Goal: Information Seeking & Learning: Understand process/instructions

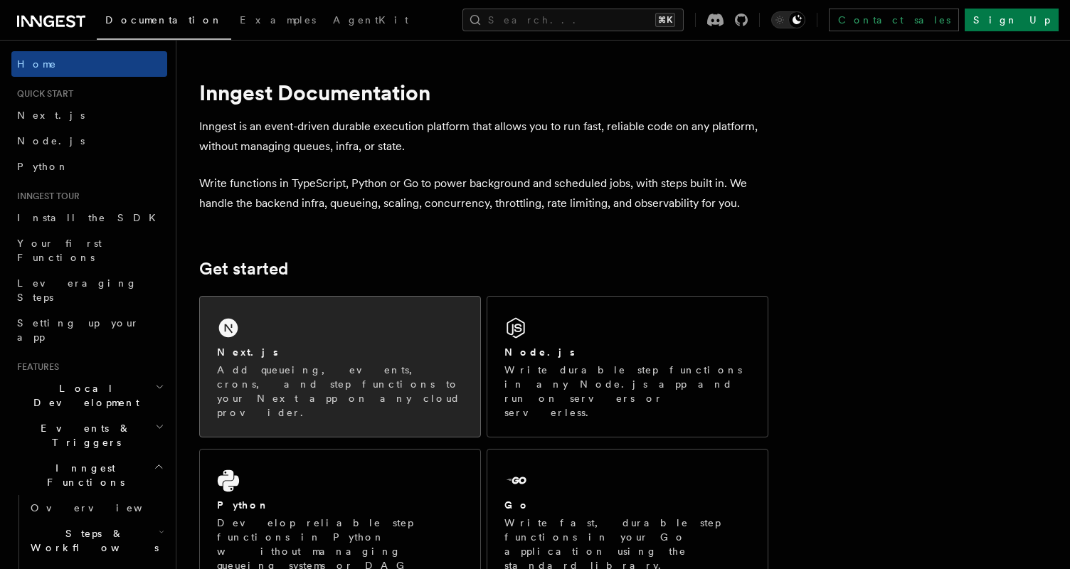
click at [339, 336] on div "Next.js Add queueing, events, crons, and step functions to your Next app on any…" at bounding box center [340, 367] width 280 height 140
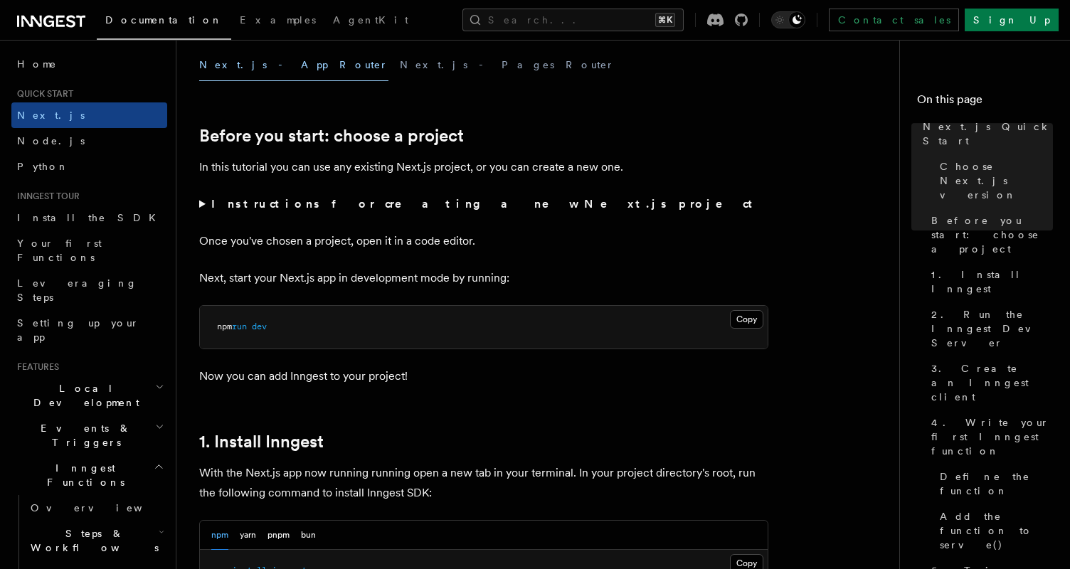
scroll to position [556, 0]
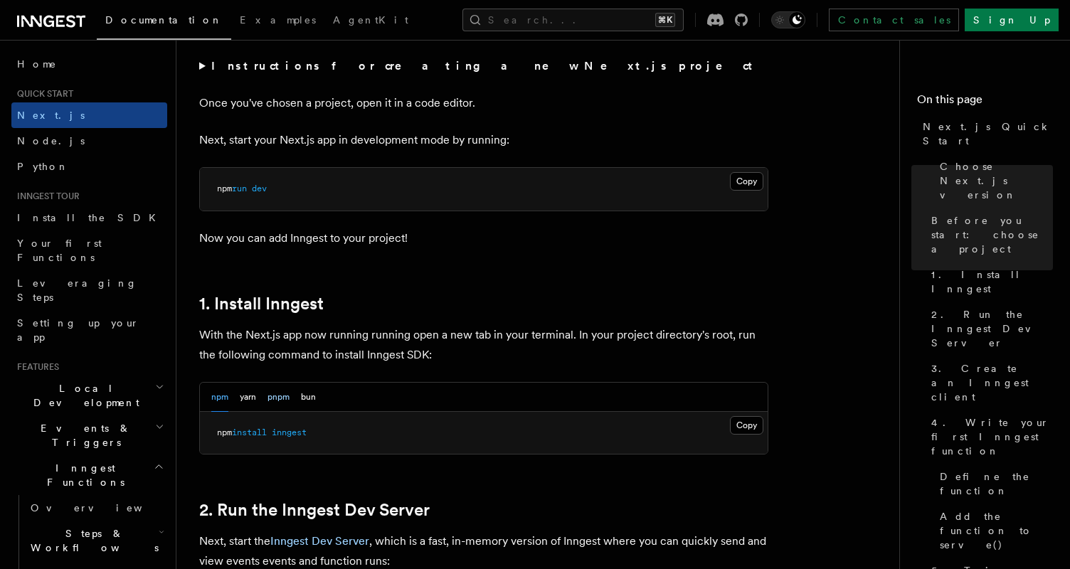
click at [272, 397] on button "pnpm" at bounding box center [278, 397] width 22 height 29
click at [743, 421] on button "Copy Copied" at bounding box center [746, 425] width 33 height 18
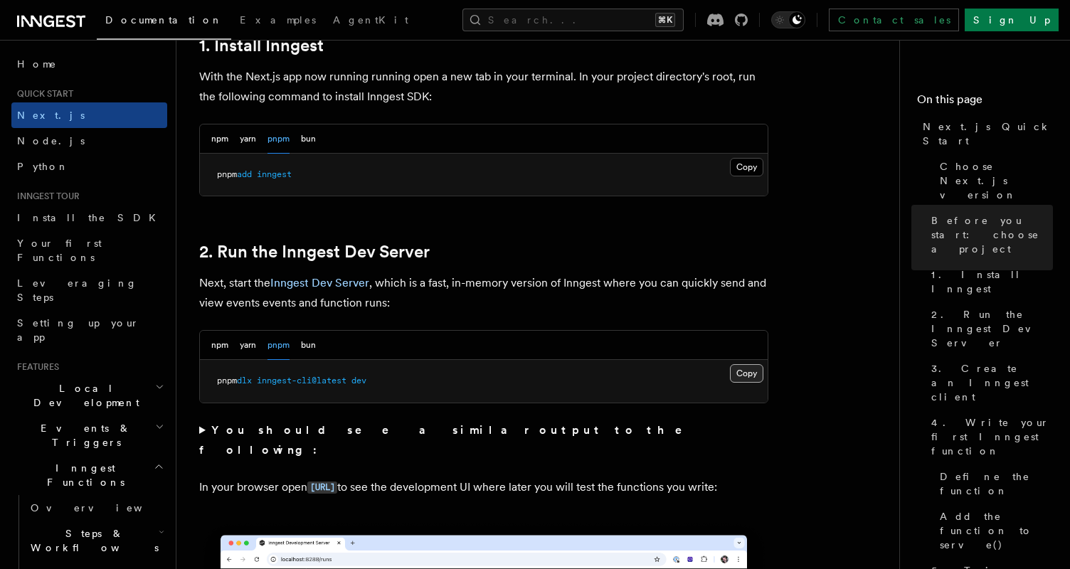
click at [739, 368] on button "Copy Copied" at bounding box center [746, 373] width 33 height 18
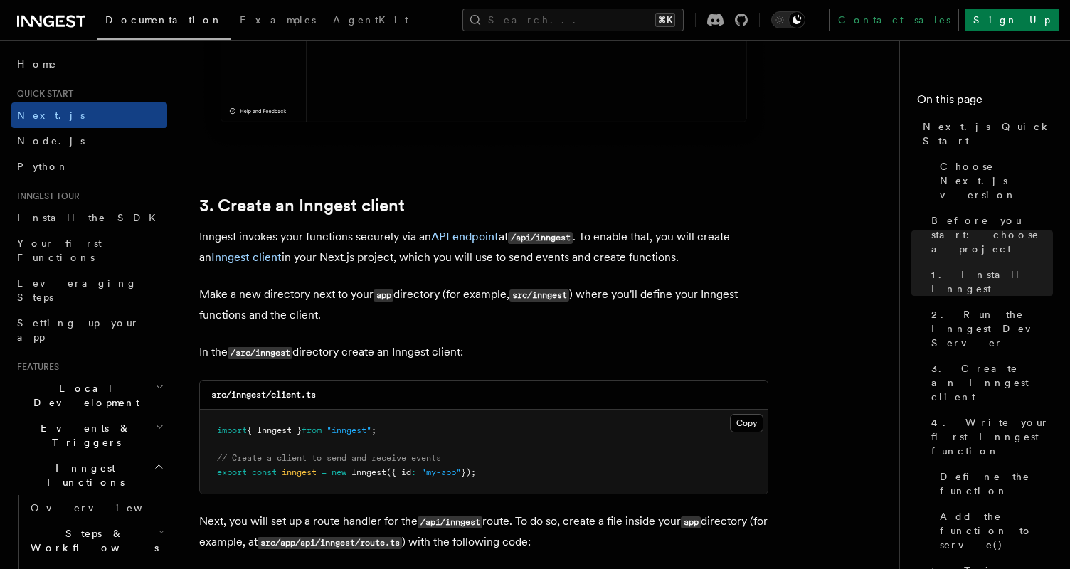
scroll to position [1588, 0]
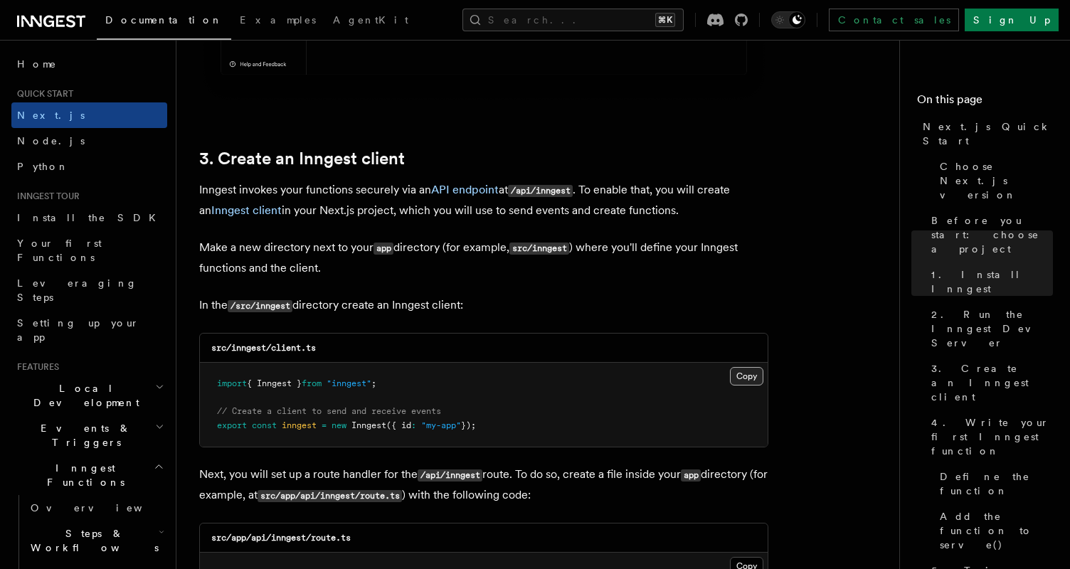
click at [734, 378] on button "Copy Copied" at bounding box center [746, 376] width 33 height 18
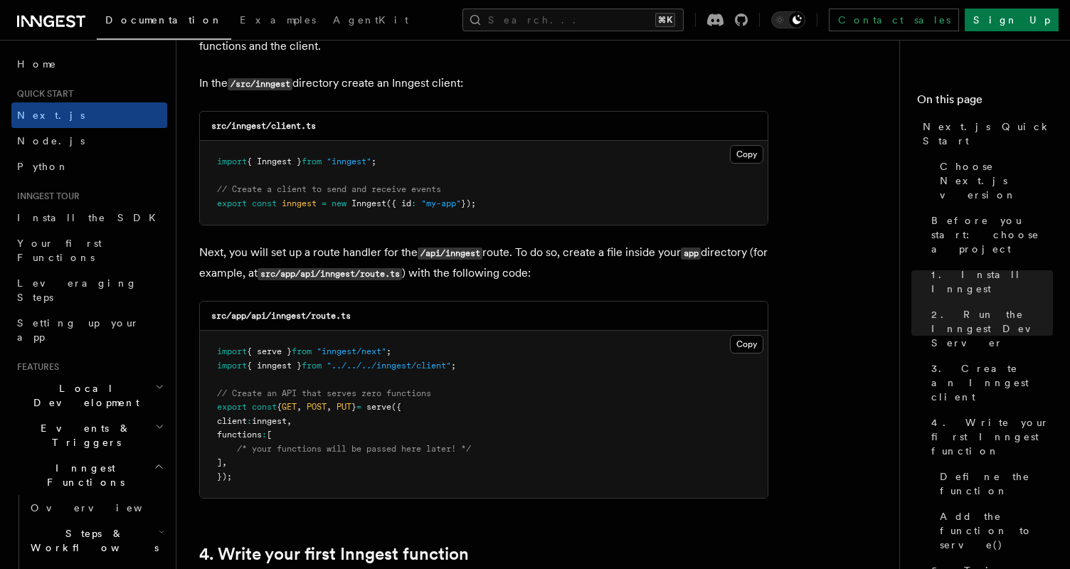
scroll to position [1812, 0]
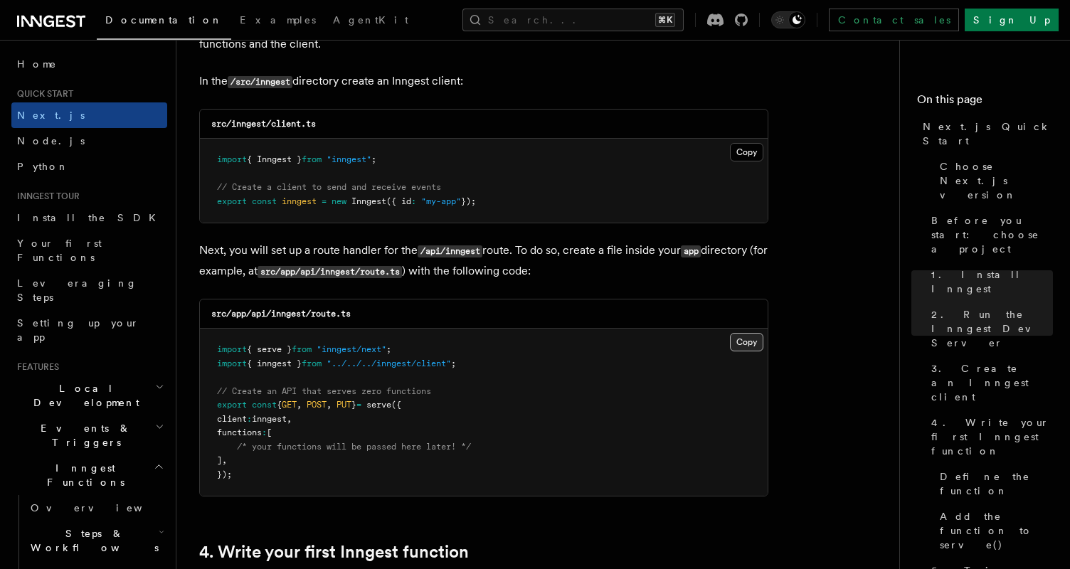
click at [754, 341] on button "Copy Copied" at bounding box center [746, 342] width 33 height 18
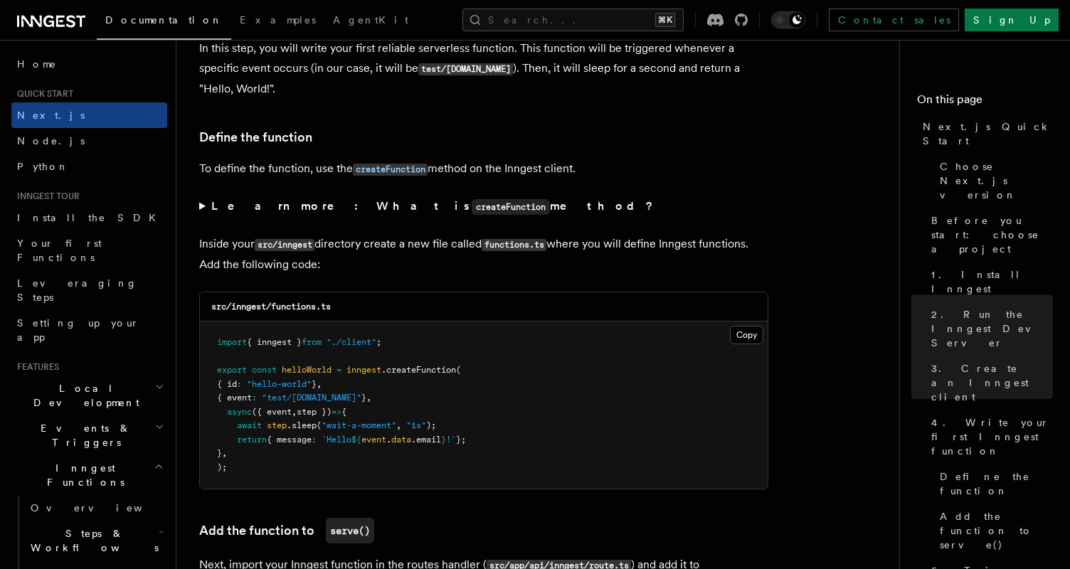
scroll to position [2423, 0]
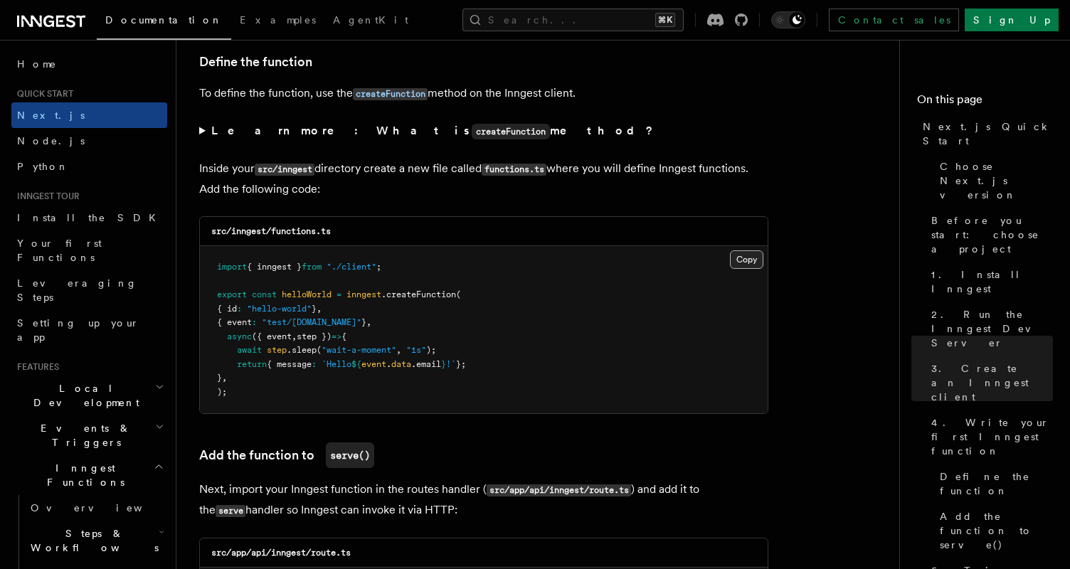
click at [741, 260] on button "Copy Copied" at bounding box center [746, 259] width 33 height 18
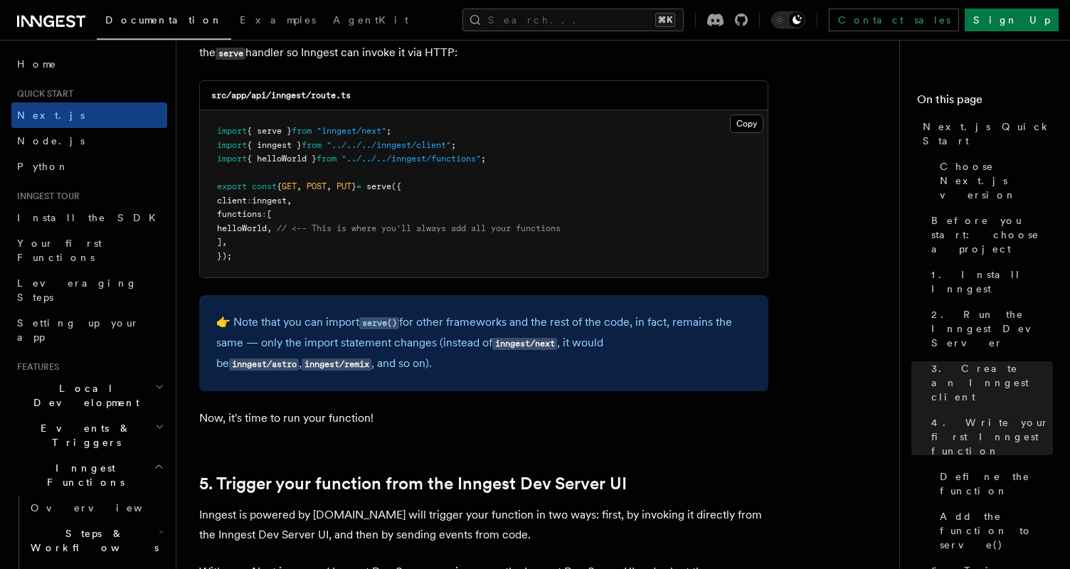
scroll to position [2794, 0]
